Goal: Task Accomplishment & Management: Manage account settings

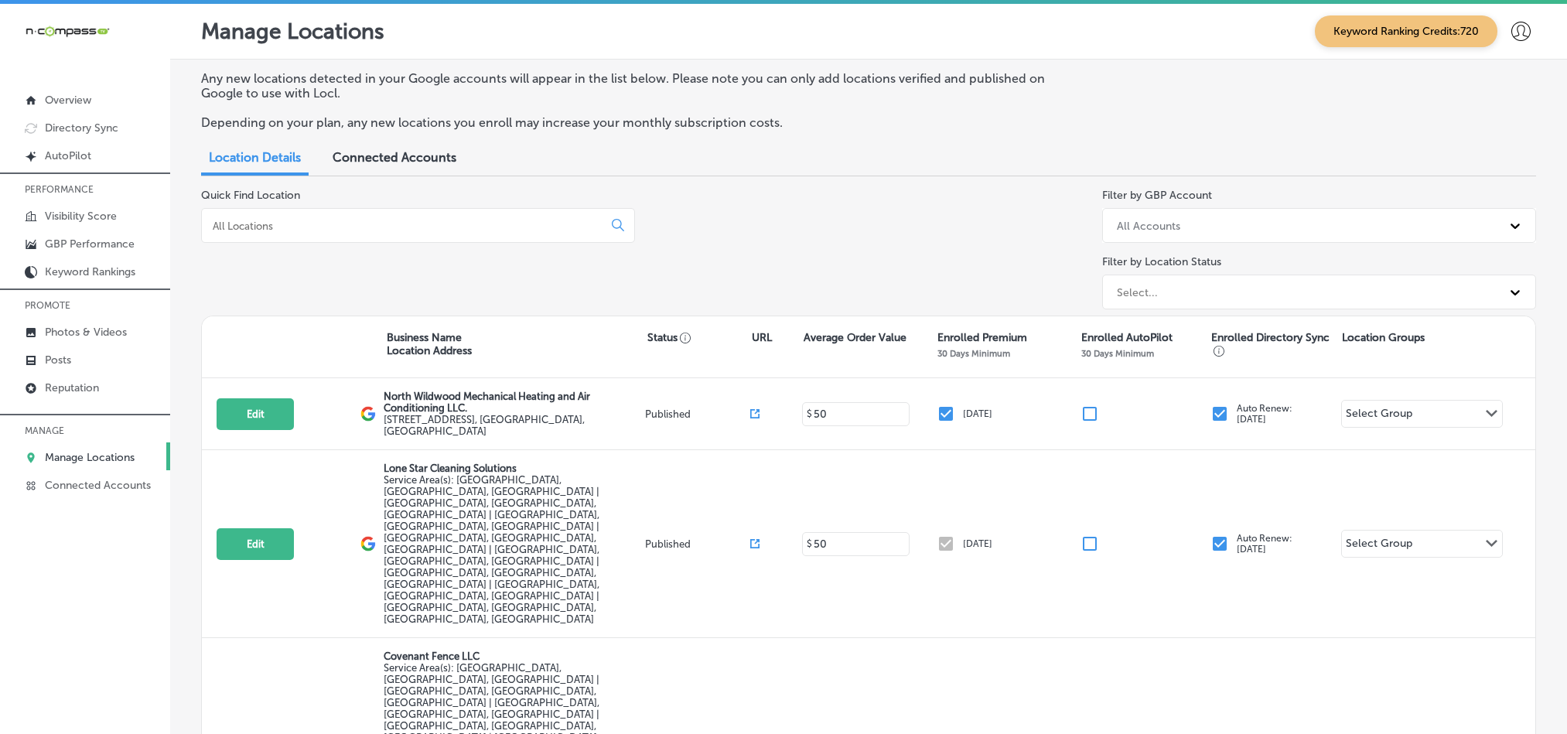
click at [425, 223] on input at bounding box center [405, 226] width 388 height 14
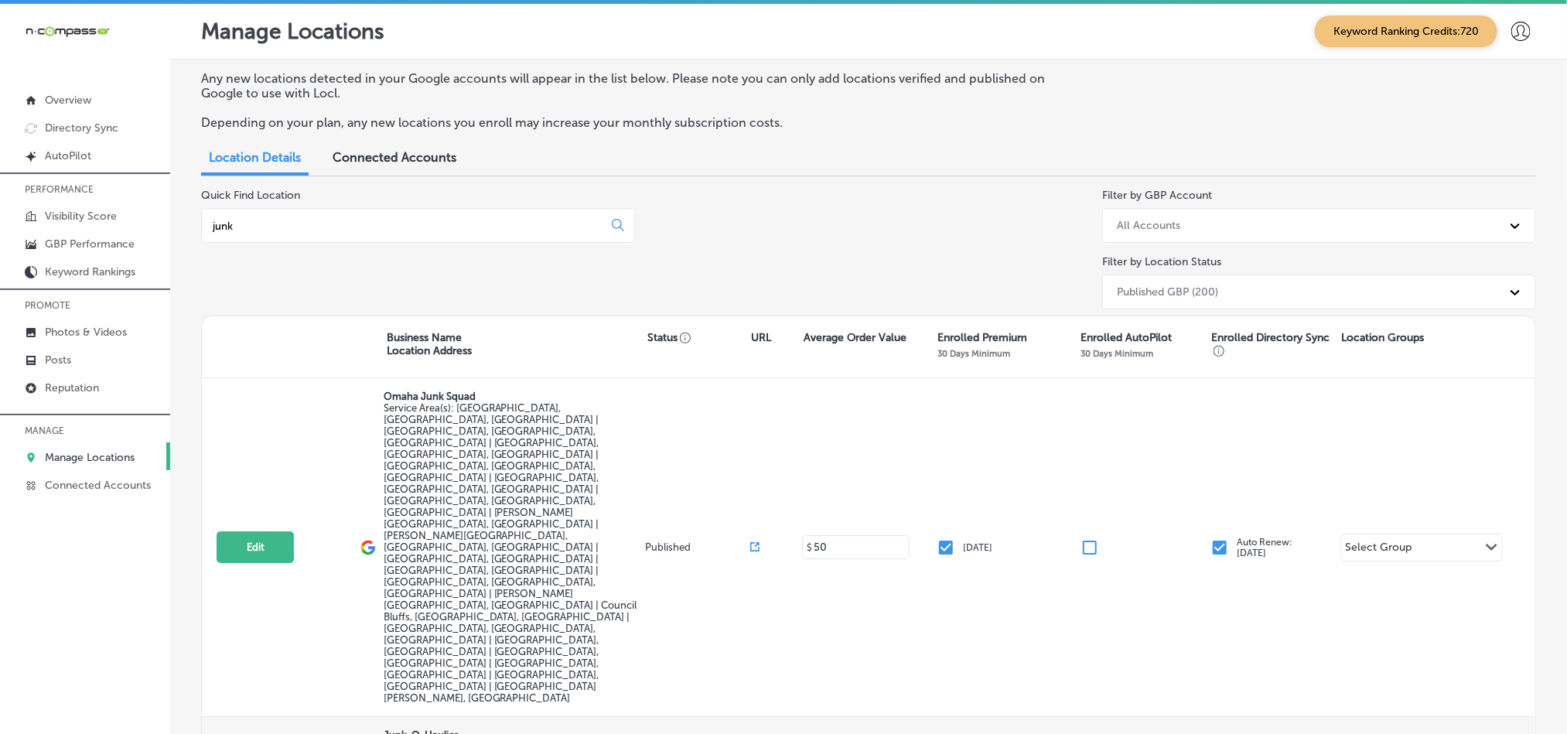
type input "junk"
select select "US"
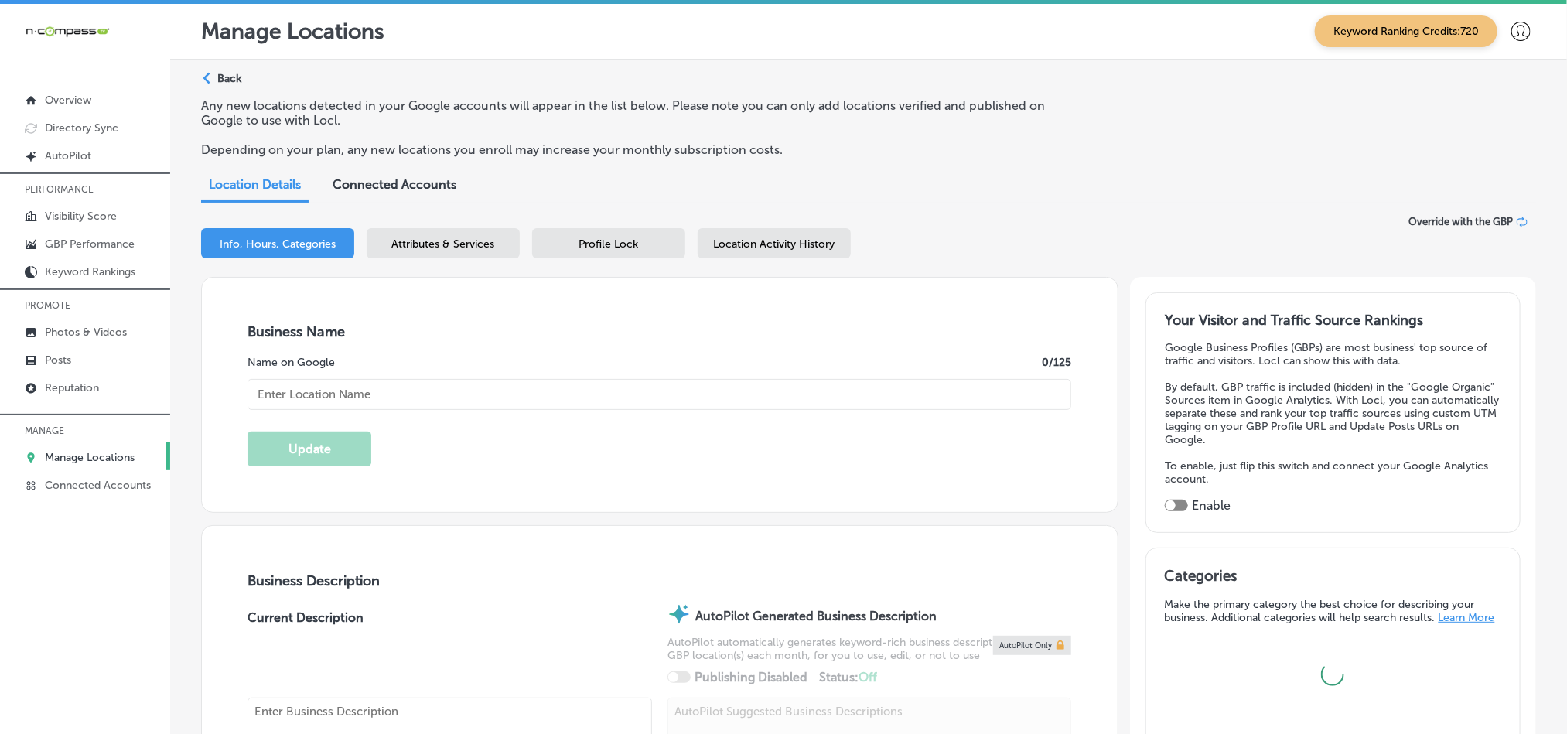
type input "Junk-O-Haulics"
type input "[URL][DOMAIN_NAME]"
type input "[PHONE_NUMBER]"
checkbox input "true"
type textarea "Junk-O-Haulics provides affordable, reliable junk removal services in [GEOGRAPH…"
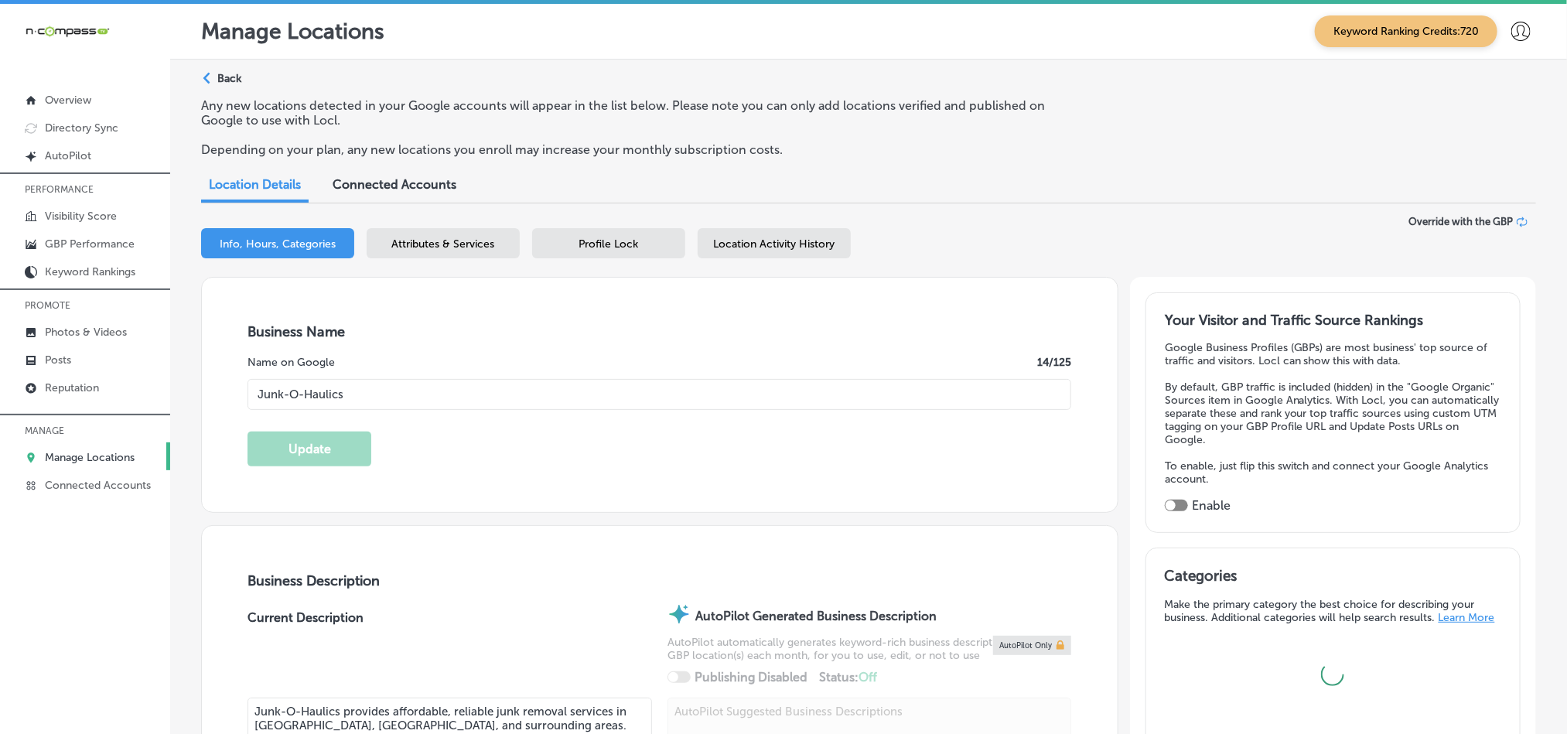
checkbox input "false"
type input "[STREET_ADDRESS]"
type input "[GEOGRAPHIC_DATA]"
type input "68127"
type input "US"
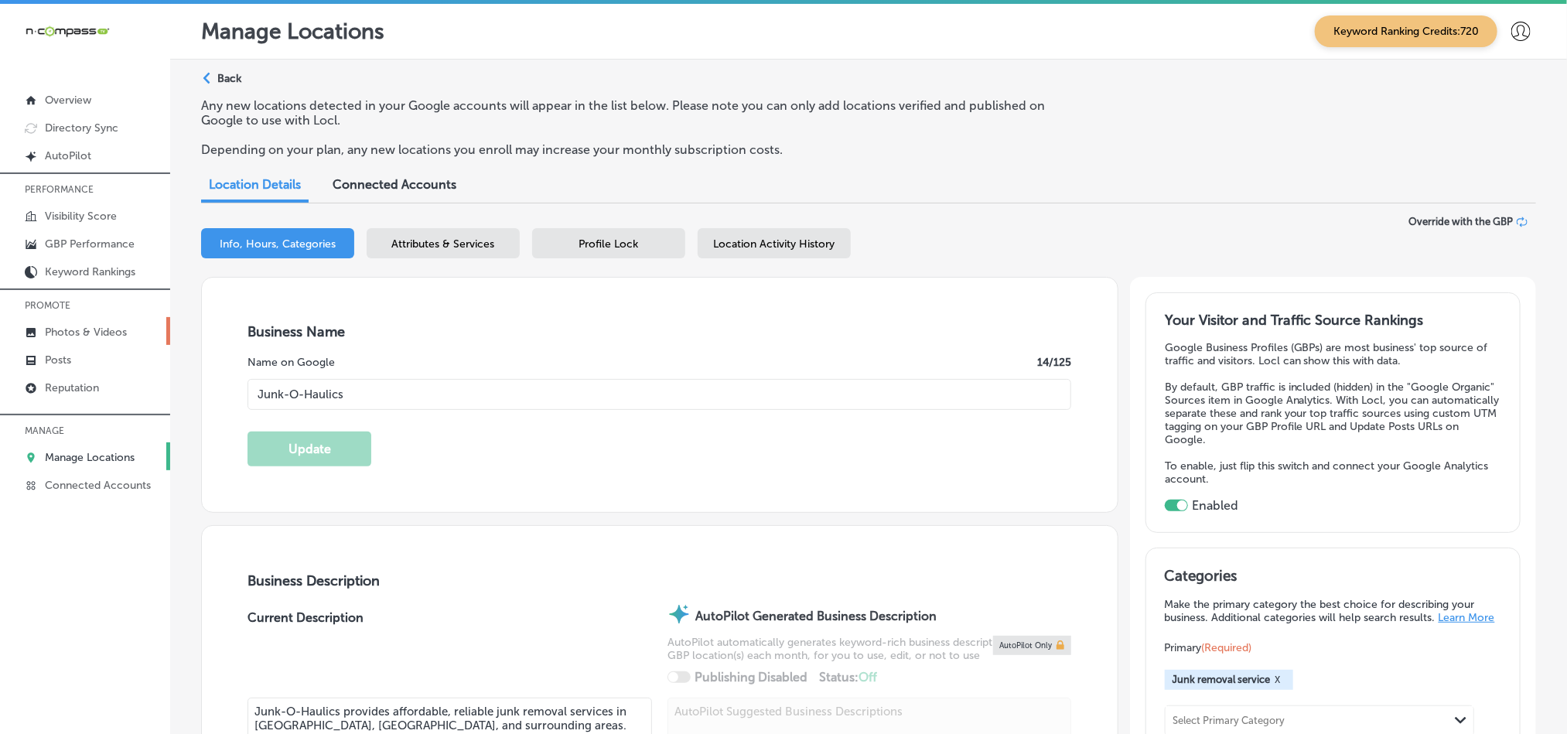
click at [93, 327] on p "Photos & Videos" at bounding box center [86, 332] width 82 height 13
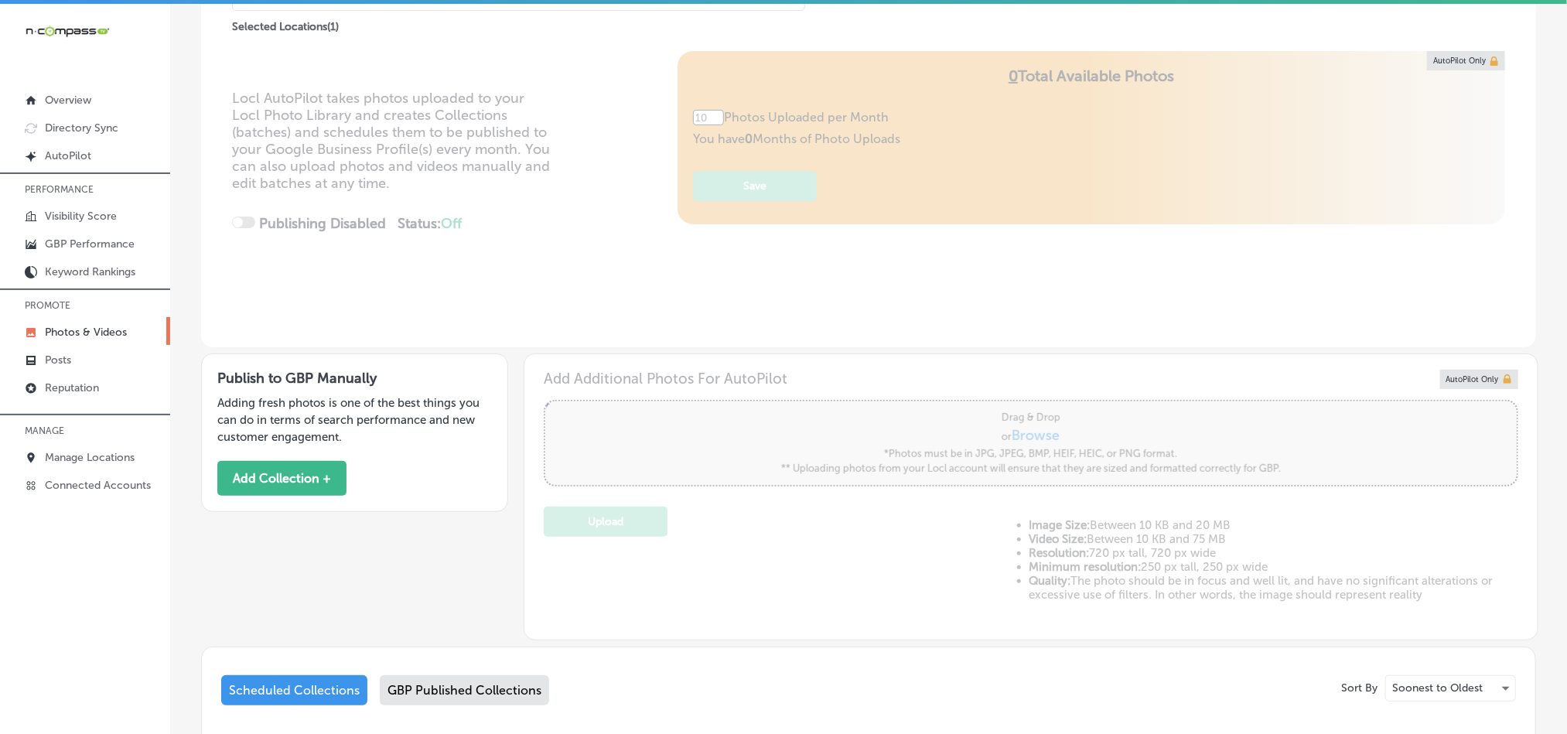
type input "5"
